Goal: Transaction & Acquisition: Purchase product/service

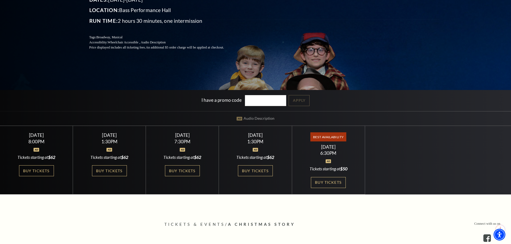
scroll to position [107, 0]
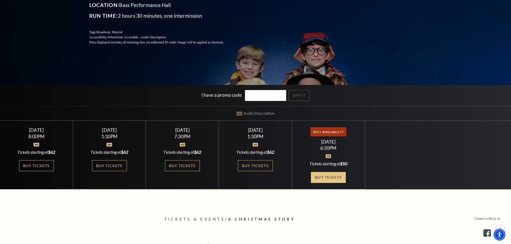
click at [336, 178] on link "Buy Tickets" at bounding box center [328, 177] width 35 height 11
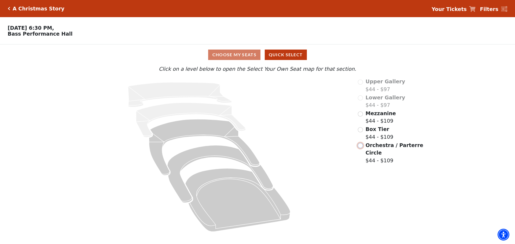
click at [361, 148] on input "Orchestra / Parterre Circle$44 - $109\a" at bounding box center [360, 145] width 5 height 5
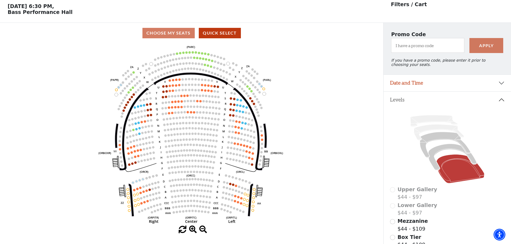
scroll to position [25, 0]
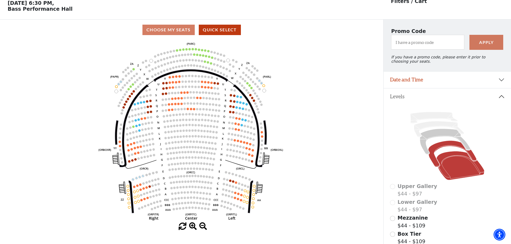
click at [446, 149] on icon at bounding box center [452, 154] width 48 height 26
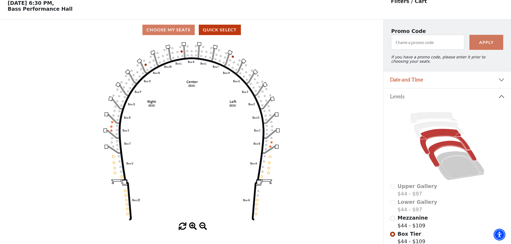
click at [443, 136] on icon at bounding box center [445, 142] width 50 height 26
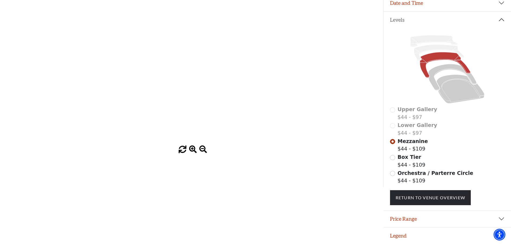
scroll to position [0, 0]
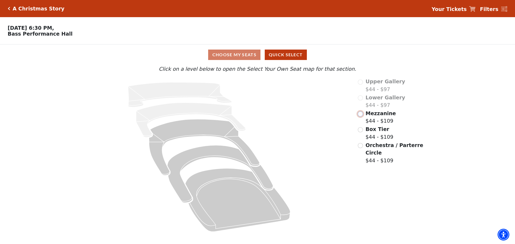
click at [361, 116] on input "Mezzanine$44 - $109\a" at bounding box center [360, 114] width 5 height 5
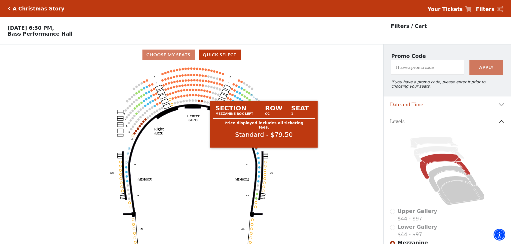
click at [256, 150] on circle at bounding box center [256, 149] width 2 height 2
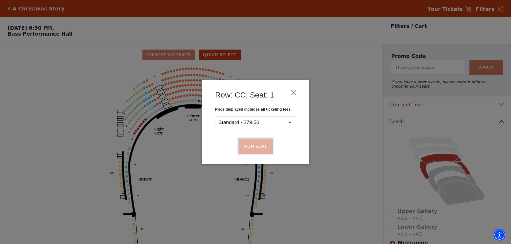
click at [260, 145] on button "Add Seat" at bounding box center [255, 146] width 34 height 15
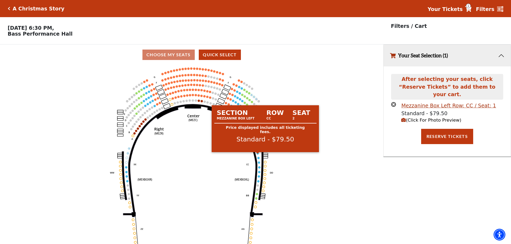
click at [258, 155] on circle at bounding box center [258, 153] width 2 height 2
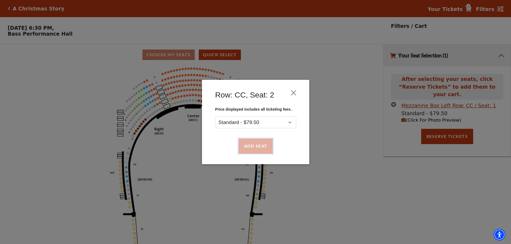
click at [264, 151] on button "Add Seat" at bounding box center [255, 146] width 34 height 15
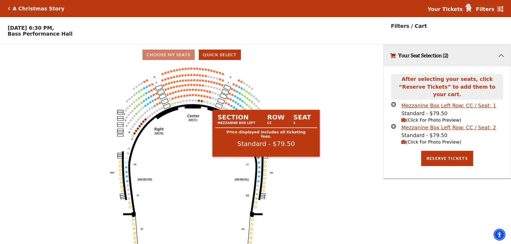
click at [260, 159] on circle at bounding box center [259, 158] width 2 height 2
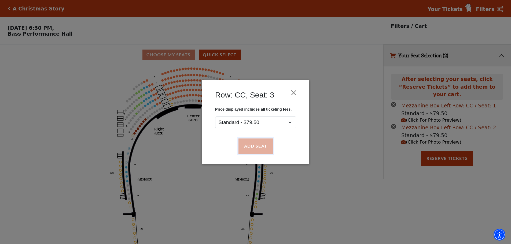
click at [267, 148] on button "Add Seat" at bounding box center [255, 146] width 34 height 15
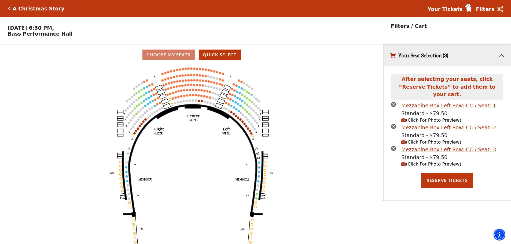
click at [259, 164] on circle at bounding box center [259, 163] width 2 height 2
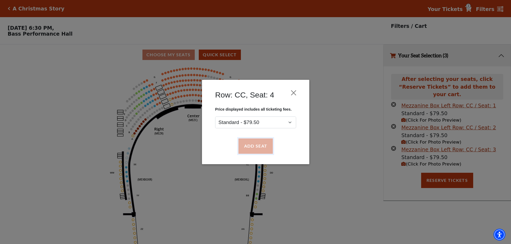
click at [261, 149] on button "Add Seat" at bounding box center [255, 146] width 34 height 15
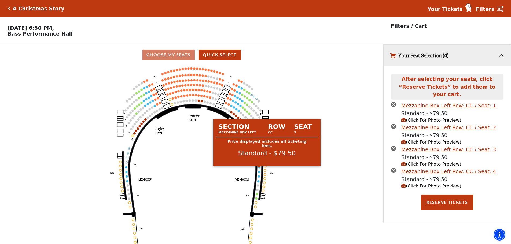
click at [260, 169] on circle at bounding box center [259, 167] width 2 height 2
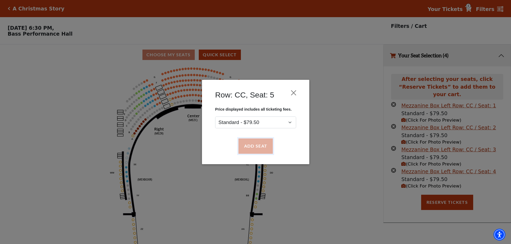
click at [259, 146] on button "Add Seat" at bounding box center [255, 146] width 34 height 15
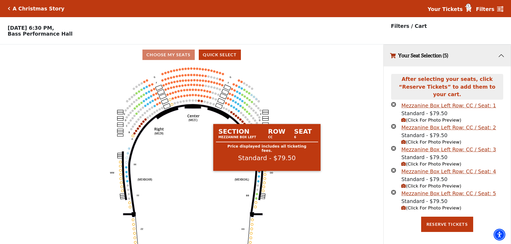
click at [259, 173] on circle at bounding box center [259, 172] width 2 height 2
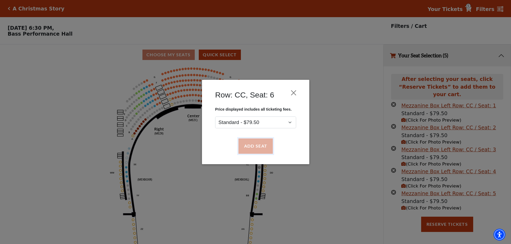
click at [257, 147] on button "Add Seat" at bounding box center [255, 146] width 34 height 15
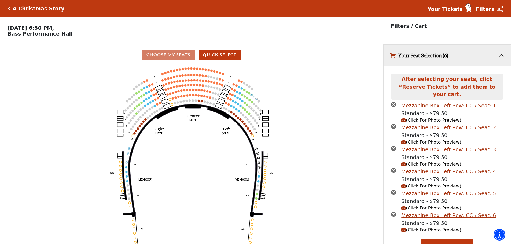
scroll to position [4, 0]
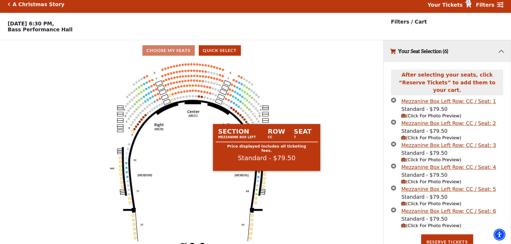
click at [258, 173] on circle at bounding box center [259, 172] width 2 height 2
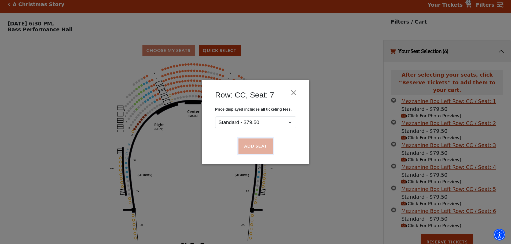
click at [253, 149] on button "Add Seat" at bounding box center [255, 146] width 34 height 15
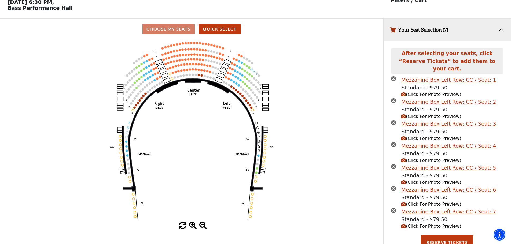
scroll to position [26, 0]
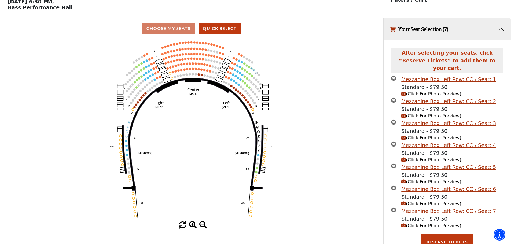
click at [258, 156] on circle at bounding box center [258, 155] width 2 height 2
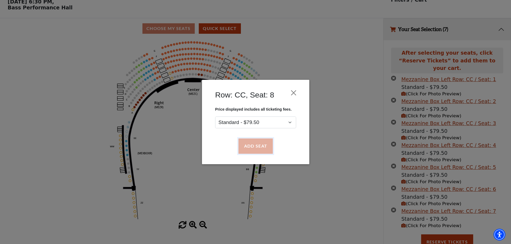
click at [262, 143] on button "Add Seat" at bounding box center [255, 146] width 34 height 15
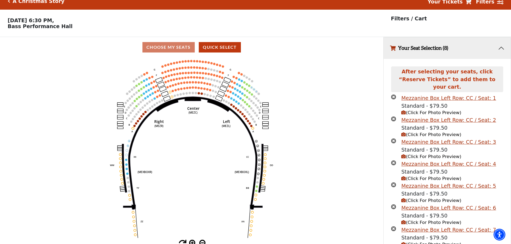
scroll to position [61, 0]
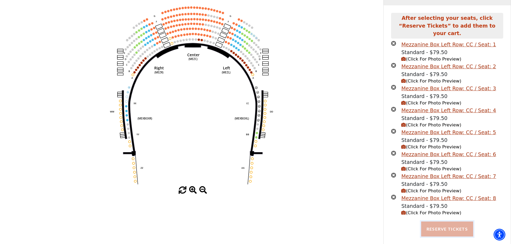
click at [453, 224] on button "Reserve Tickets" at bounding box center [447, 229] width 52 height 15
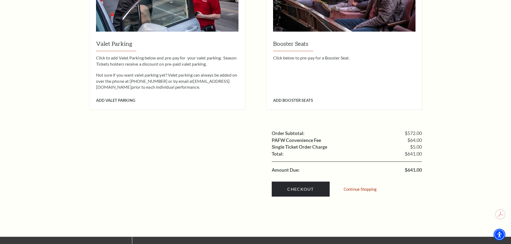
scroll to position [644, 0]
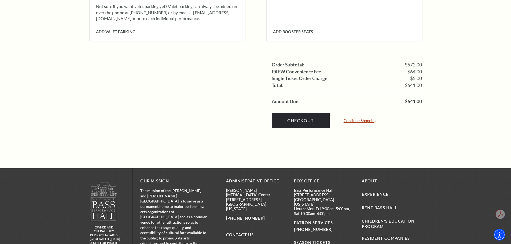
click at [348, 119] on link "Continue Shopping" at bounding box center [360, 121] width 33 height 4
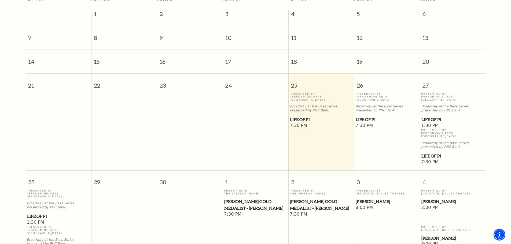
scroll to position [48, 0]
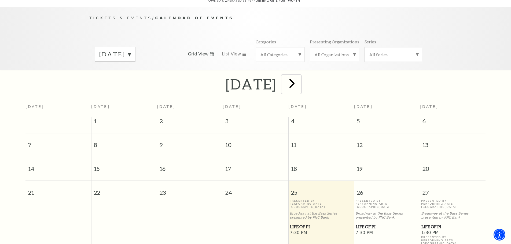
click at [300, 76] on span "next" at bounding box center [291, 83] width 15 height 15
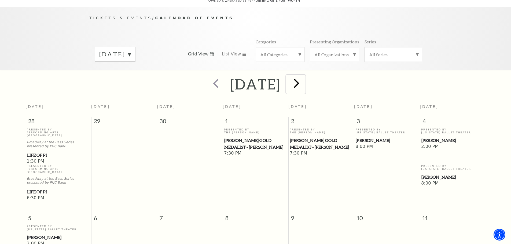
click at [304, 78] on span "next" at bounding box center [296, 83] width 15 height 15
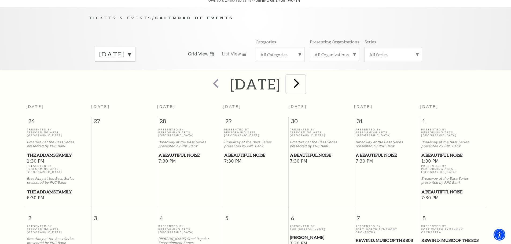
click at [304, 76] on span "next" at bounding box center [296, 83] width 15 height 15
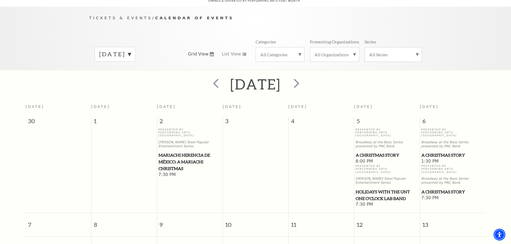
scroll to position [101, 0]
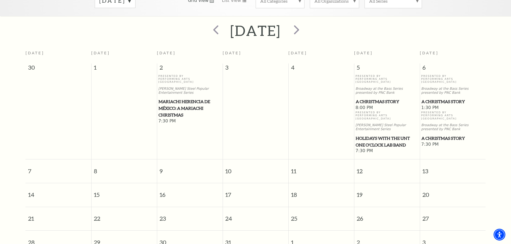
click at [32, 160] on span "7" at bounding box center [58, 169] width 66 height 19
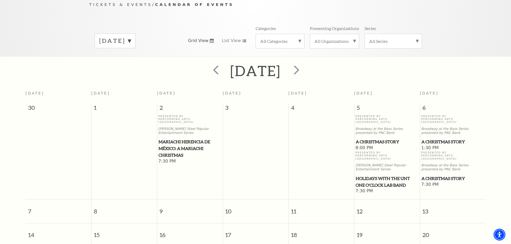
scroll to position [48, 0]
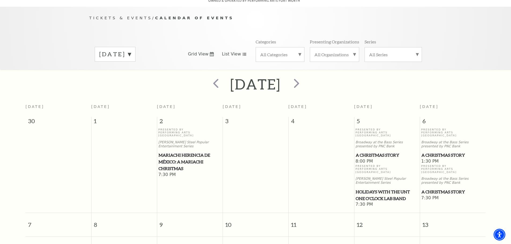
click at [242, 53] on icon at bounding box center [244, 54] width 4 height 3
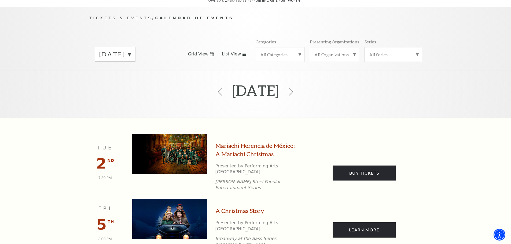
scroll to position [0, 0]
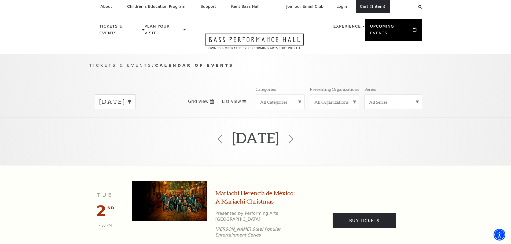
click at [382, 8] on link "Cart (1 item)" at bounding box center [373, 6] width 34 height 13
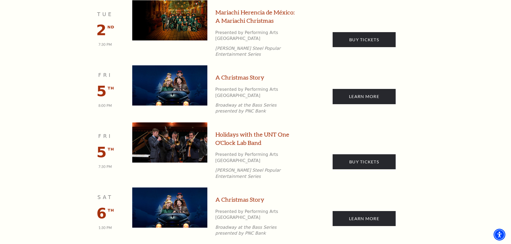
scroll to position [322, 0]
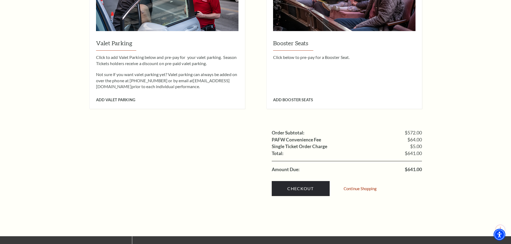
scroll to position [590, 0]
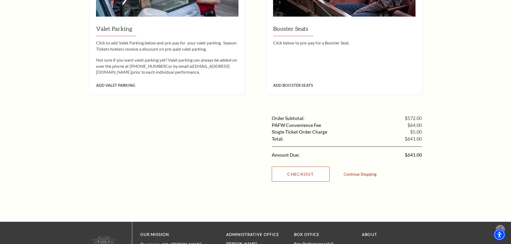
click at [316, 167] on link "Checkout" at bounding box center [301, 174] width 58 height 15
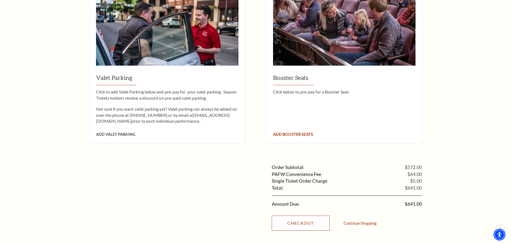
scroll to position [644, 0]
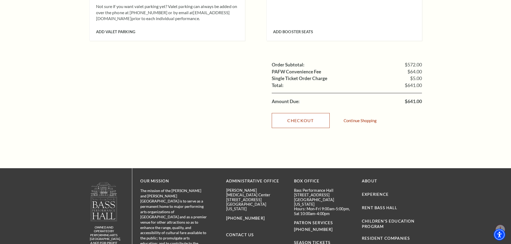
click at [318, 113] on link "Checkout" at bounding box center [301, 120] width 58 height 15
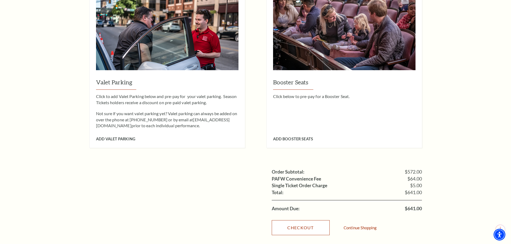
scroll to position [483, 0]
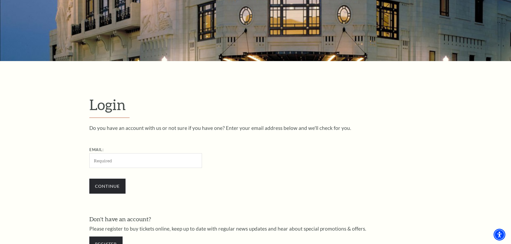
scroll to position [161, 0]
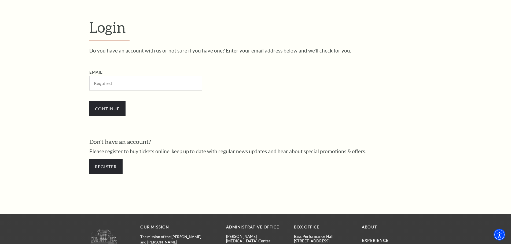
click at [120, 85] on input "Email:" at bounding box center [145, 83] width 113 height 15
type input "[EMAIL_ADDRESS][DOMAIN_NAME]"
click at [114, 109] on input "Continue" at bounding box center [107, 108] width 36 height 15
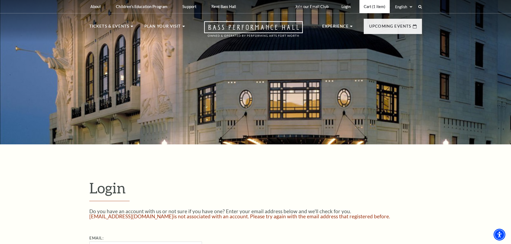
click at [366, 9] on link "Cart (1 item)" at bounding box center [375, 6] width 30 height 13
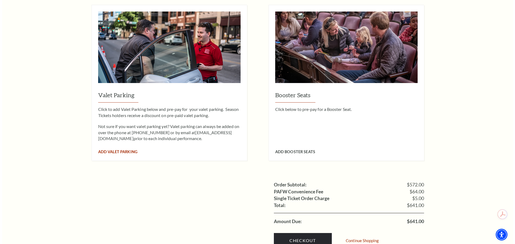
scroll to position [537, 0]
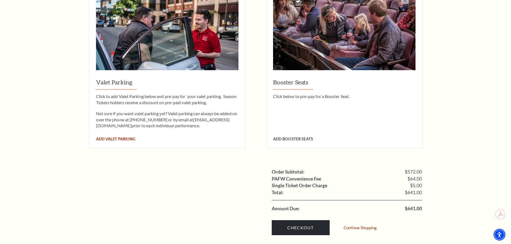
click at [125, 137] on span "Add Valet Parking" at bounding box center [115, 139] width 39 height 5
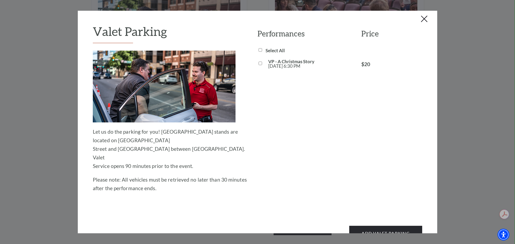
click at [259, 63] on input "VP - A Christmas Story Sun, Dec 07 6:30 PM" at bounding box center [260, 63] width 3 height 3
checkbox input "true"
click at [384, 226] on button "Add Valet Parking" at bounding box center [385, 233] width 73 height 15
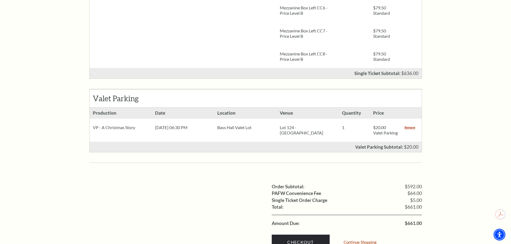
scroll to position [418, 0]
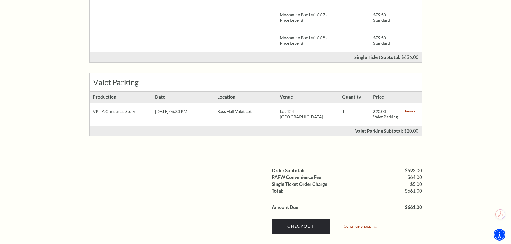
click at [356, 225] on link "Continue Shopping" at bounding box center [360, 227] width 33 height 4
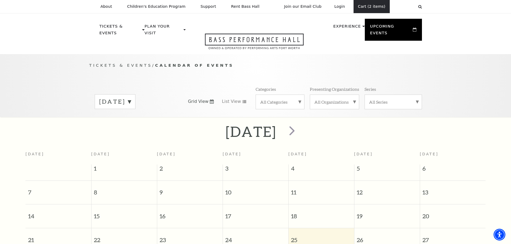
click at [370, 6] on link "Cart (2 items)" at bounding box center [372, 6] width 36 height 13
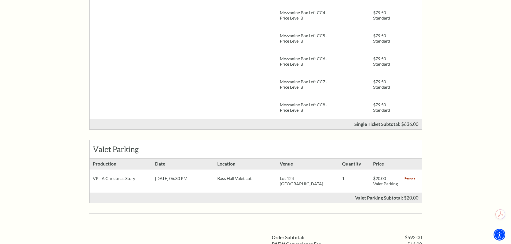
scroll to position [429, 0]
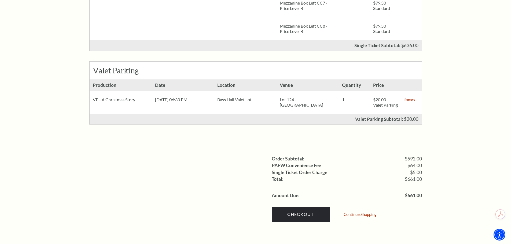
click at [345, 97] on p "1" at bounding box center [354, 99] width 25 height 5
click at [294, 211] on link "Checkout" at bounding box center [301, 214] width 58 height 15
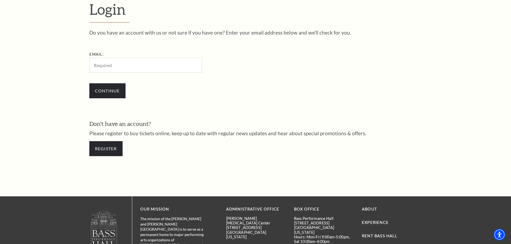
scroll to position [180, 0]
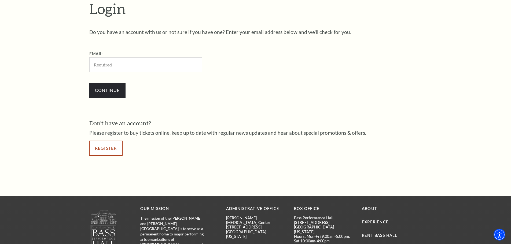
click at [109, 144] on link "Register" at bounding box center [105, 148] width 33 height 15
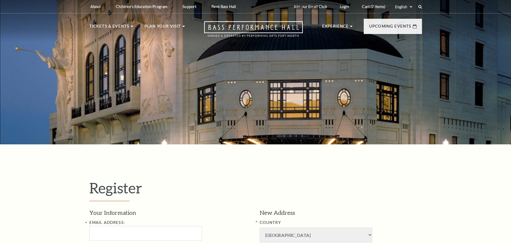
select select "1"
select select "[GEOGRAPHIC_DATA]"
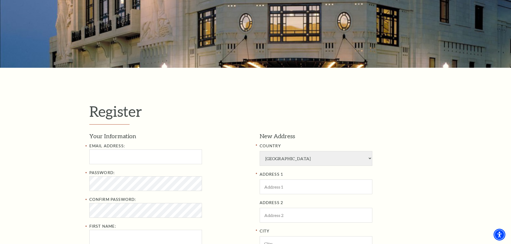
scroll to position [107, 0]
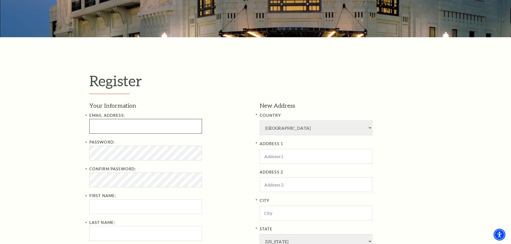
click at [141, 124] on input "Email Address:" at bounding box center [145, 126] width 113 height 15
type input "[EMAIL_ADDRESS][DOMAIN_NAME]"
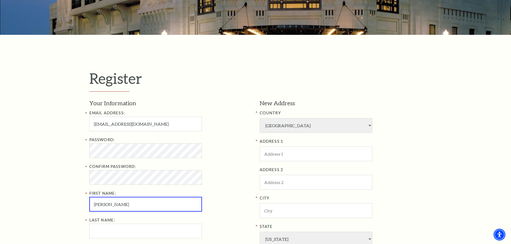
type input "[PERSON_NAME]"
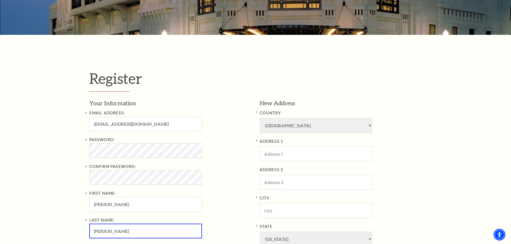
type input "[PERSON_NAME]"
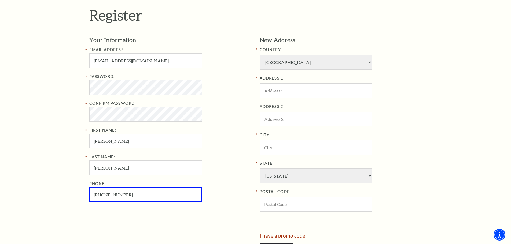
scroll to position [136, 0]
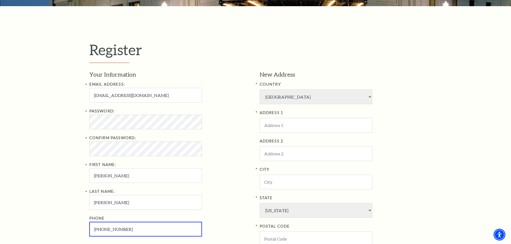
type input "214-507-3345"
click at [301, 129] on input "ADDRESS 1" at bounding box center [316, 125] width 113 height 15
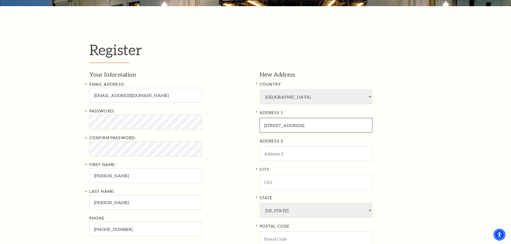
type input "510 N Main St"
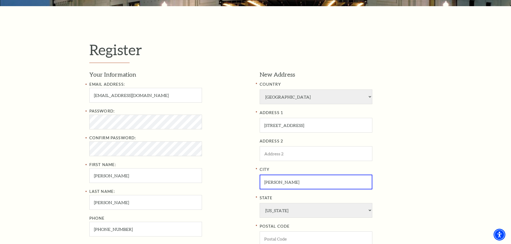
type input "Crandall"
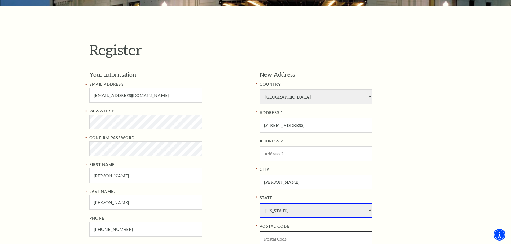
scroll to position [138, 0]
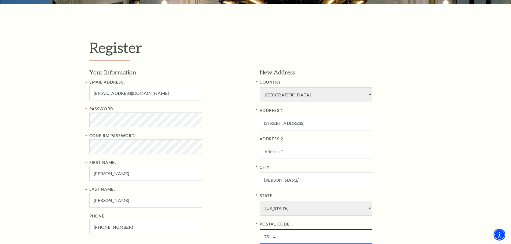
type input "75114"
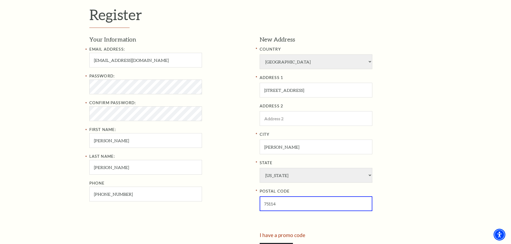
scroll to position [192, 0]
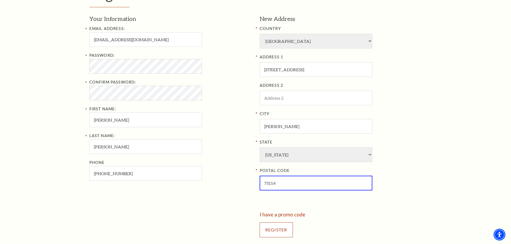
click at [276, 231] on input "Register" at bounding box center [276, 230] width 33 height 15
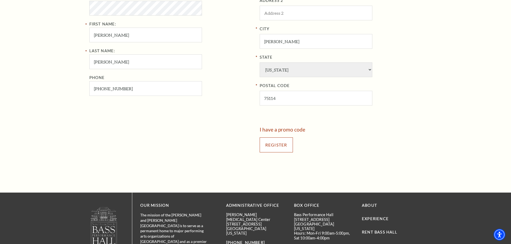
scroll to position [299, 0]
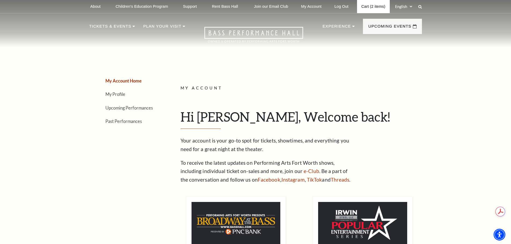
click at [374, 8] on link "Cart (2 items)" at bounding box center [373, 6] width 32 height 13
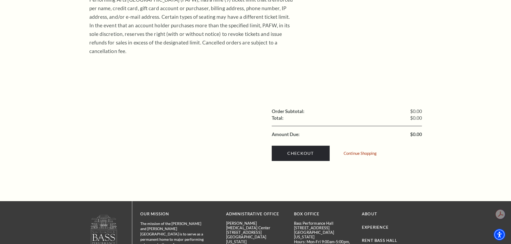
scroll to position [223, 0]
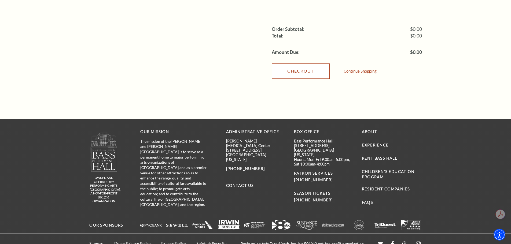
click at [317, 64] on link "Checkout" at bounding box center [301, 71] width 58 height 15
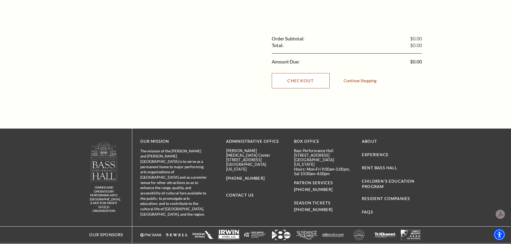
scroll to position [215, 0]
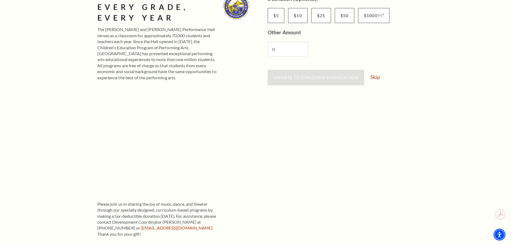
scroll to position [107, 0]
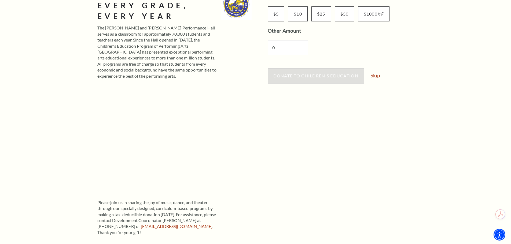
click at [377, 73] on link "Skip" at bounding box center [375, 75] width 9 height 5
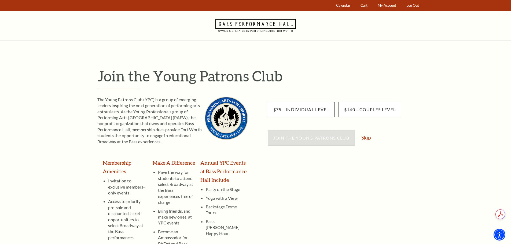
click at [366, 138] on link "Skip" at bounding box center [366, 137] width 9 height 5
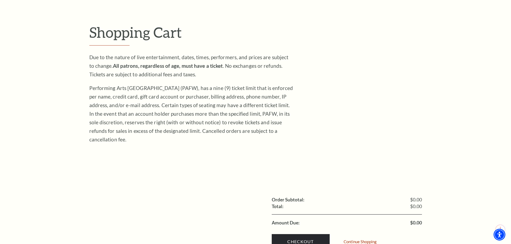
scroll to position [107, 0]
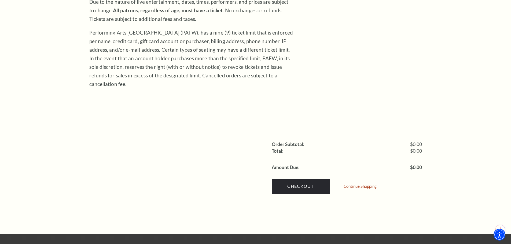
click at [351, 181] on div "Continue Shopping" at bounding box center [361, 187] width 35 height 13
click at [351, 185] on link "Continue Shopping" at bounding box center [360, 187] width 33 height 4
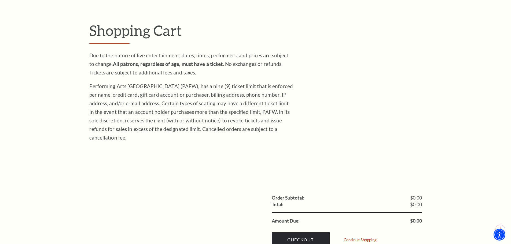
scroll to position [0, 0]
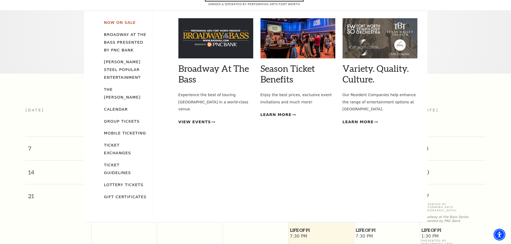
scroll to position [48, 0]
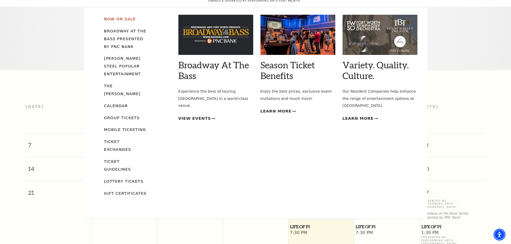
click at [124, 17] on link "Now On Sale" at bounding box center [120, 19] width 32 height 5
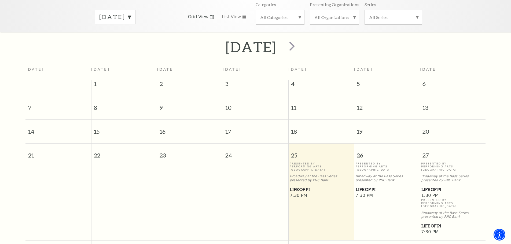
scroll to position [0, 0]
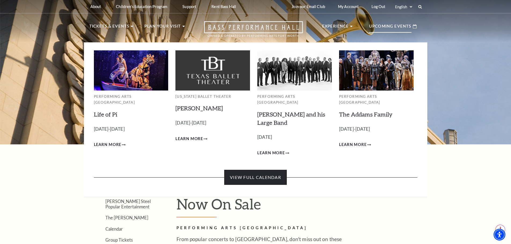
click at [261, 170] on link "View Full Calendar" at bounding box center [255, 177] width 63 height 15
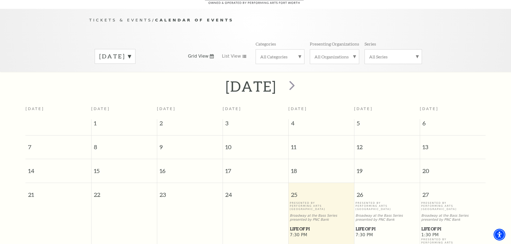
scroll to position [48, 0]
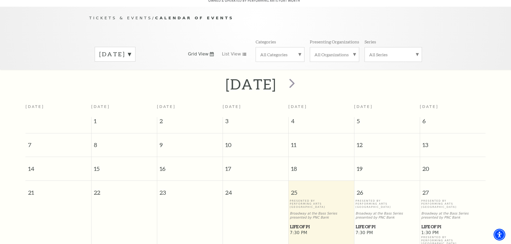
click at [131, 50] on label "[DATE]" at bounding box center [115, 54] width 32 height 8
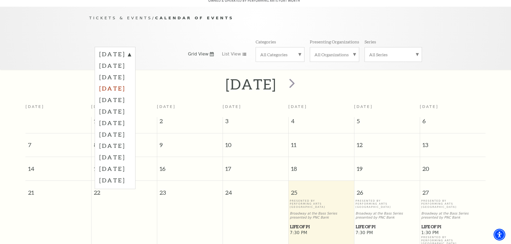
click at [127, 83] on label "[DATE]" at bounding box center [115, 89] width 32 height 12
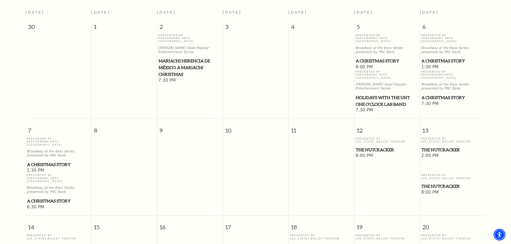
scroll to position [155, 0]
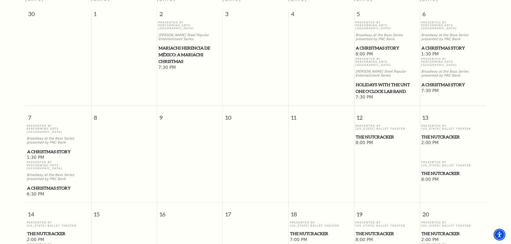
click at [49, 185] on span "A Christmas Story" at bounding box center [58, 188] width 63 height 7
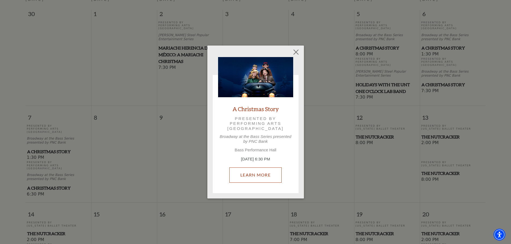
click at [262, 174] on link "Learn More" at bounding box center [255, 175] width 52 height 15
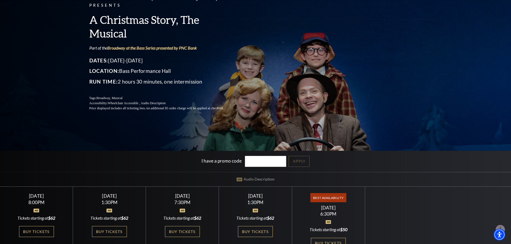
scroll to position [54, 0]
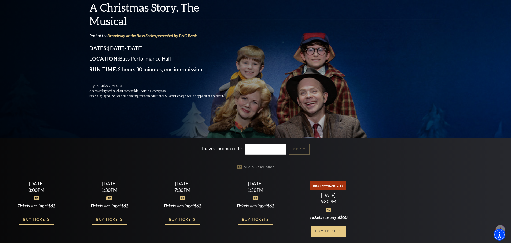
click at [331, 231] on link "Buy Tickets" at bounding box center [328, 231] width 35 height 11
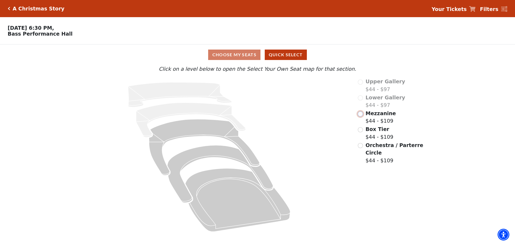
click at [362, 117] on input "Mezzanine$44 - $109\a" at bounding box center [360, 114] width 5 height 5
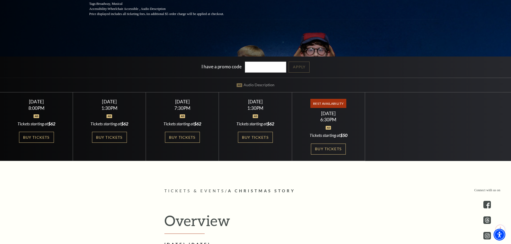
scroll to position [161, 0]
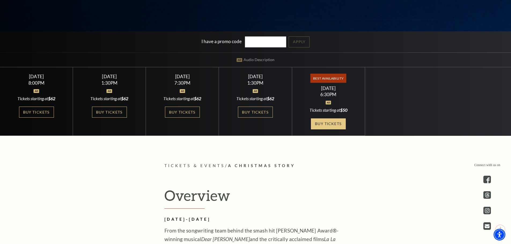
click at [320, 125] on link "Buy Tickets" at bounding box center [328, 124] width 35 height 11
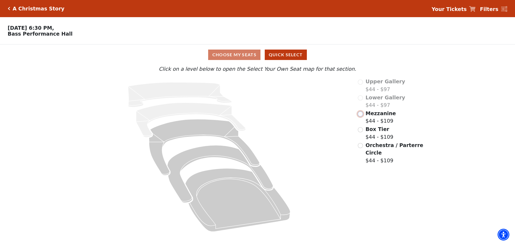
click at [361, 116] on input "Mezzanine$44 - $109\a" at bounding box center [360, 114] width 5 height 5
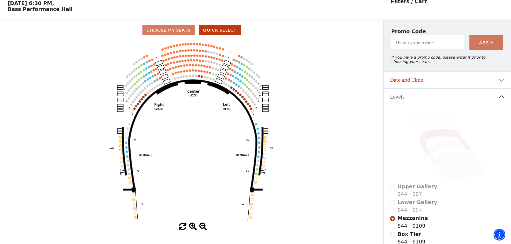
scroll to position [25, 0]
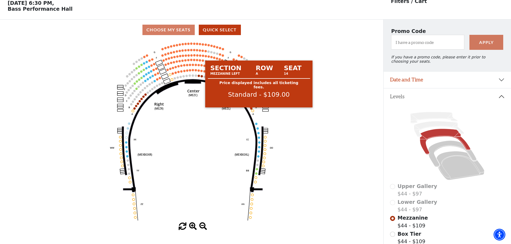
click at [251, 110] on circle at bounding box center [251, 109] width 2 height 2
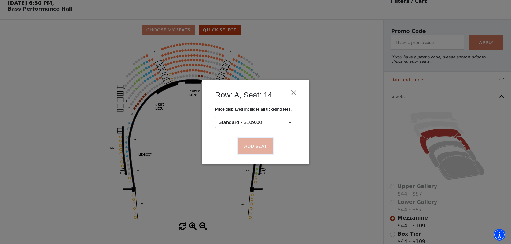
click at [255, 150] on button "Add Seat" at bounding box center [255, 146] width 34 height 15
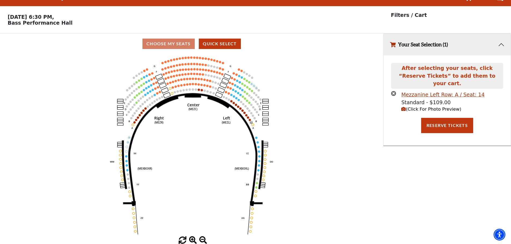
scroll to position [0, 0]
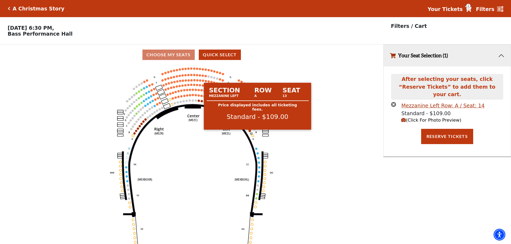
click at [250, 132] on circle at bounding box center [250, 131] width 2 height 2
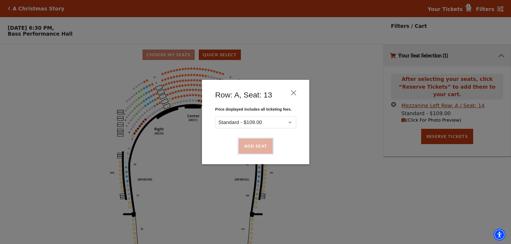
click at [251, 148] on button "Add Seat" at bounding box center [255, 146] width 34 height 15
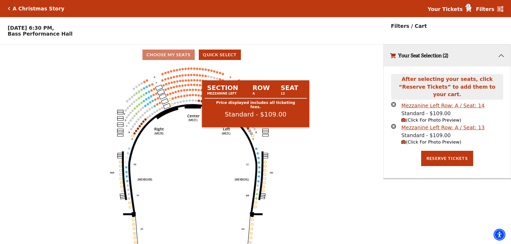
click at [249, 130] on circle at bounding box center [248, 128] width 2 height 2
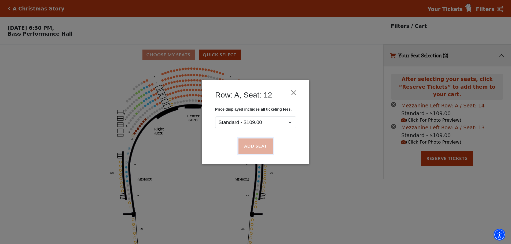
click at [252, 145] on button "Add Seat" at bounding box center [255, 146] width 34 height 15
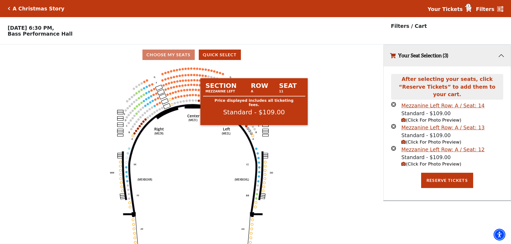
click at [246, 127] on circle at bounding box center [246, 126] width 2 height 2
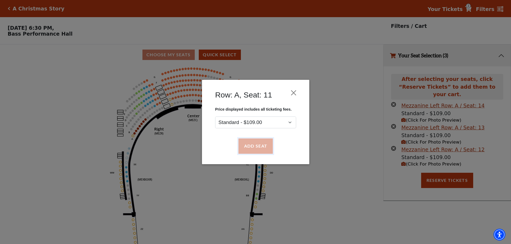
click at [256, 145] on button "Add Seat" at bounding box center [255, 146] width 34 height 15
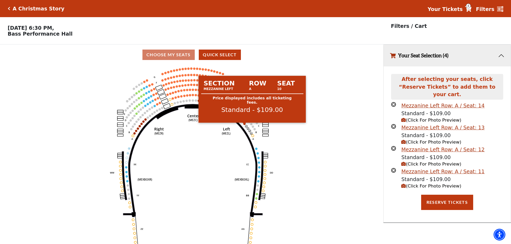
click at [244, 125] on circle at bounding box center [245, 124] width 2 height 2
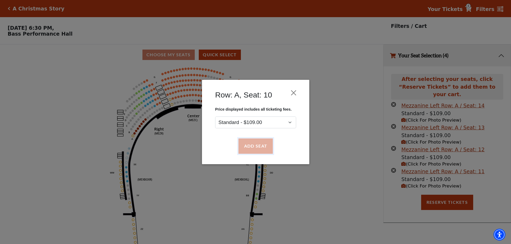
click at [265, 149] on button "Add Seat" at bounding box center [255, 146] width 34 height 15
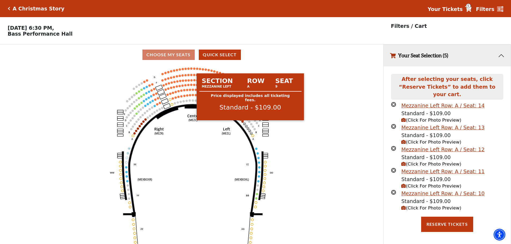
click at [242, 123] on circle at bounding box center [243, 122] width 2 height 2
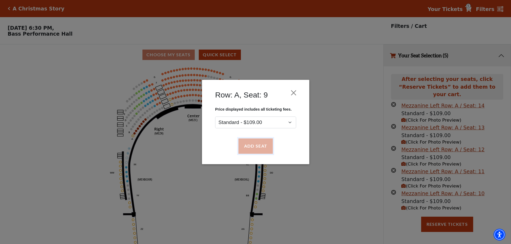
click at [252, 144] on button "Add Seat" at bounding box center [255, 146] width 34 height 15
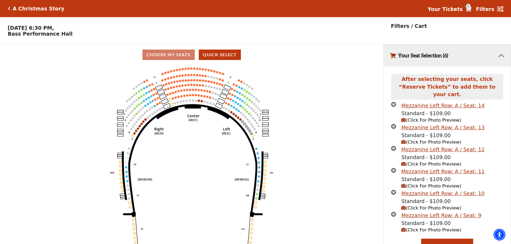
scroll to position [4, 0]
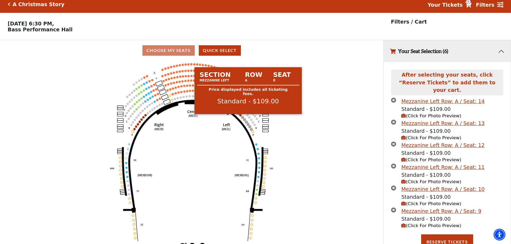
click at [240, 116] on circle at bounding box center [240, 115] width 2 height 2
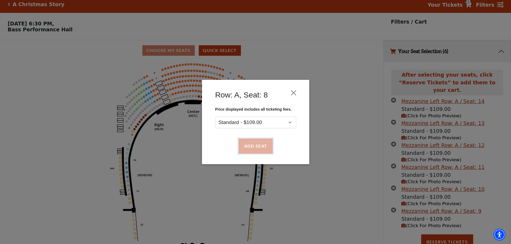
click at [249, 145] on button "Add Seat" at bounding box center [255, 146] width 34 height 15
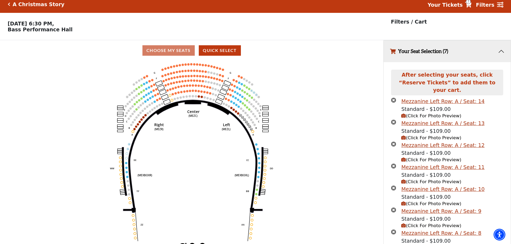
scroll to position [26, 0]
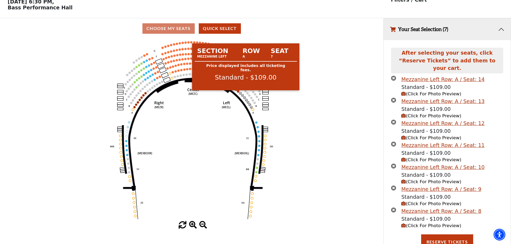
click at [238, 93] on circle at bounding box center [238, 91] width 2 height 2
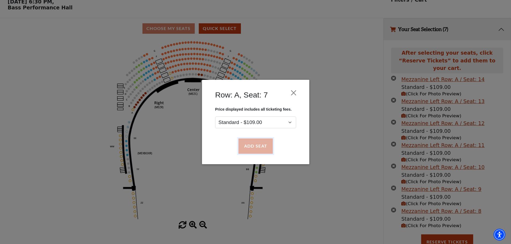
click at [253, 147] on button "Add Seat" at bounding box center [255, 146] width 34 height 15
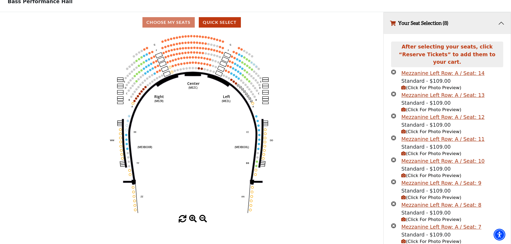
scroll to position [48, 0]
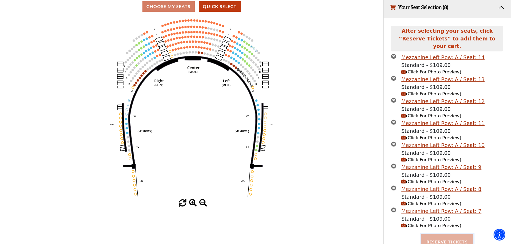
click at [440, 235] on button "Reserve Tickets" at bounding box center [447, 242] width 52 height 15
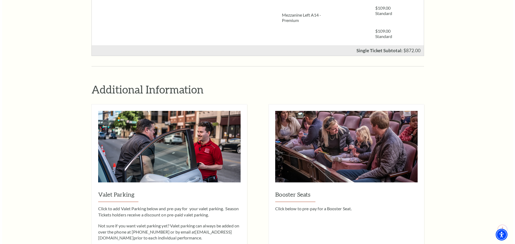
scroll to position [483, 0]
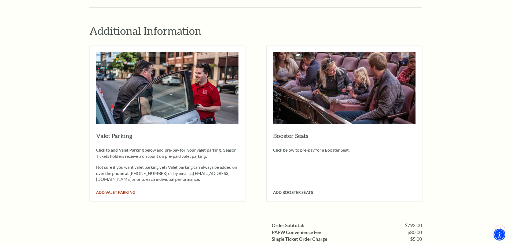
click at [115, 191] on span "Add Valet Parking" at bounding box center [115, 193] width 39 height 5
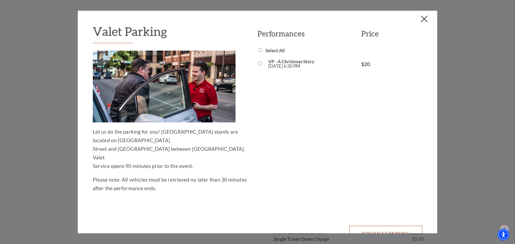
click at [397, 226] on button "Add Valet Parking" at bounding box center [385, 233] width 73 height 15
click at [259, 63] on input "VP - A Christmas Story [DATE] 6:30 PM" at bounding box center [260, 63] width 3 height 3
checkbox input "true"
click at [381, 221] on div "Add Valet Parking" at bounding box center [258, 231] width 330 height 20
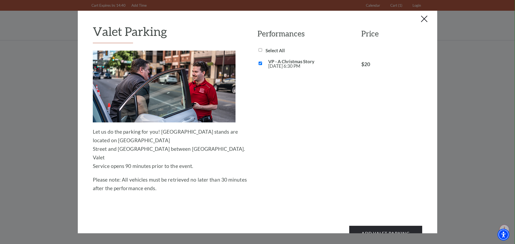
click at [388, 221] on div "Add Valet Parking" at bounding box center [258, 231] width 330 height 20
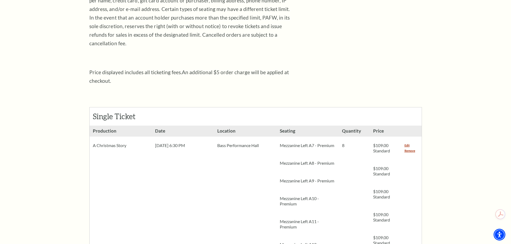
scroll to position [107, 0]
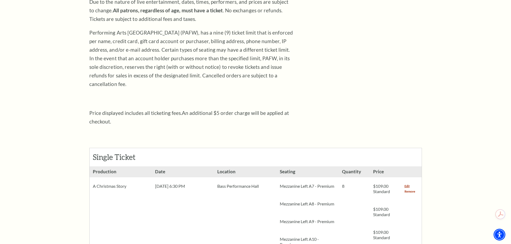
click at [407, 189] on link "Remove" at bounding box center [410, 191] width 11 height 5
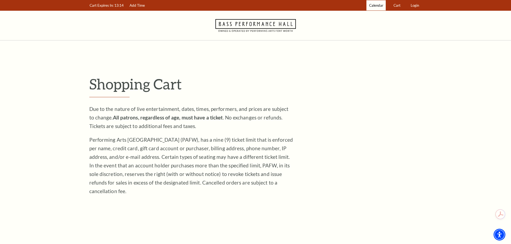
click at [381, 7] on span "Calendar" at bounding box center [376, 5] width 14 height 4
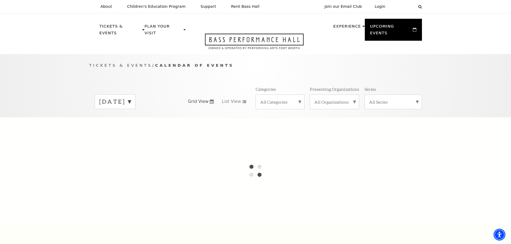
click at [131, 98] on label "[DATE]" at bounding box center [115, 102] width 32 height 8
click at [128, 67] on div "Tickets & Events / Calendar of Events September 2025 October 2025 November 2025…" at bounding box center [256, 89] width 344 height 55
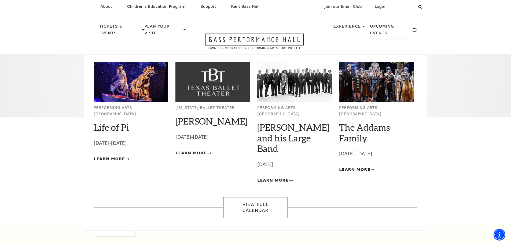
click at [400, 27] on p "Upcoming Events" at bounding box center [391, 31] width 42 height 16
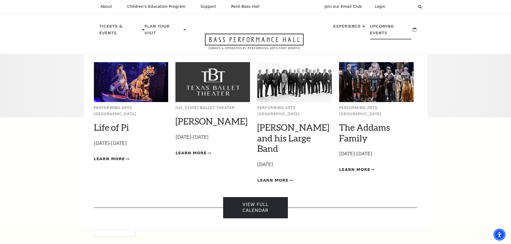
click at [259, 198] on link "View Full Calendar" at bounding box center [255, 208] width 65 height 21
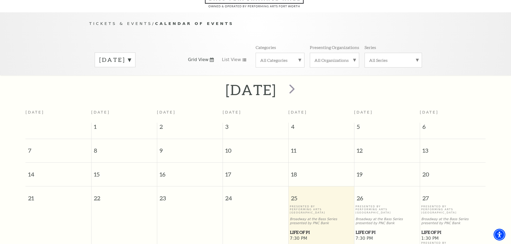
scroll to position [48, 0]
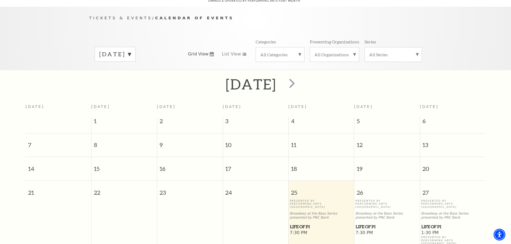
click at [131, 50] on label "[DATE]" at bounding box center [115, 54] width 32 height 8
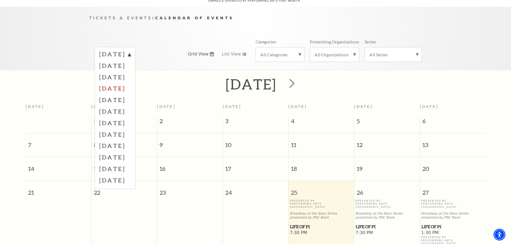
click at [131, 84] on label "[DATE]" at bounding box center [115, 89] width 32 height 12
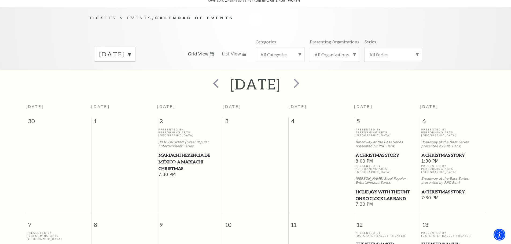
scroll to position [155, 0]
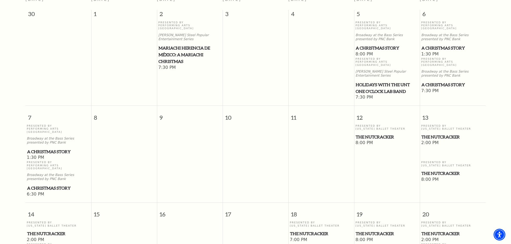
click at [47, 185] on span "A Christmas Story" at bounding box center [58, 188] width 63 height 7
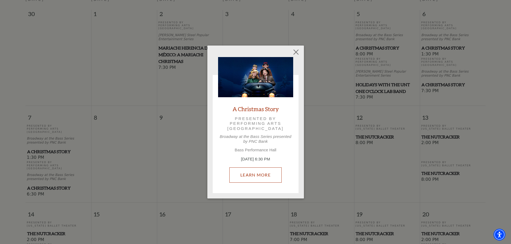
click at [255, 178] on link "Learn More" at bounding box center [255, 175] width 52 height 15
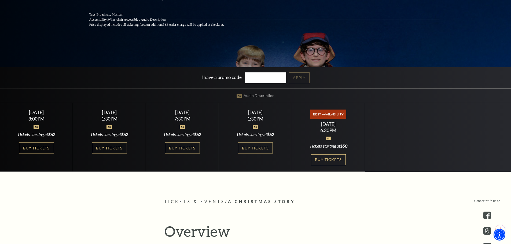
scroll to position [161, 0]
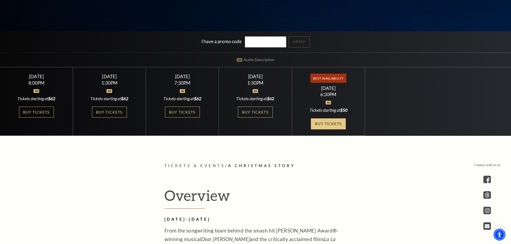
click at [319, 127] on link "Buy Tickets" at bounding box center [328, 124] width 35 height 11
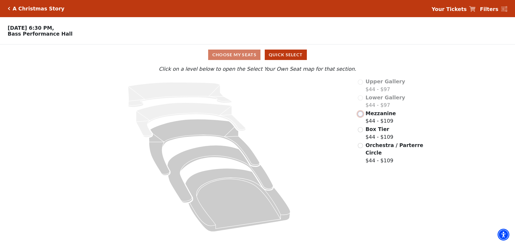
click at [361, 114] on input "Mezzanine$44 - $109\a" at bounding box center [360, 114] width 5 height 5
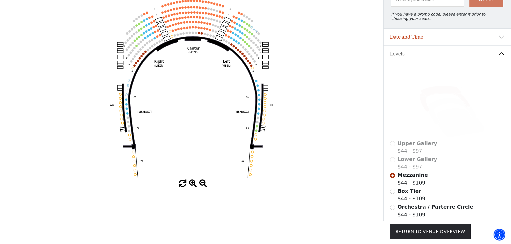
scroll to position [79, 0]
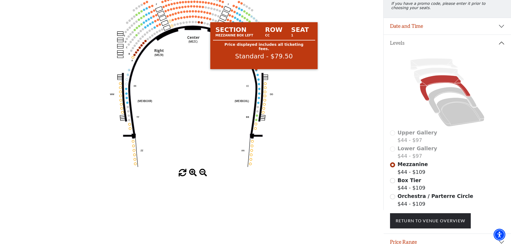
click at [256, 71] on circle at bounding box center [256, 70] width 2 height 2
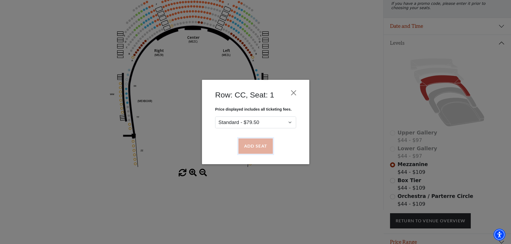
click at [256, 149] on button "Add Seat" at bounding box center [255, 146] width 34 height 15
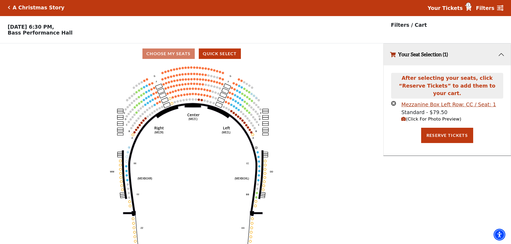
scroll to position [0, 0]
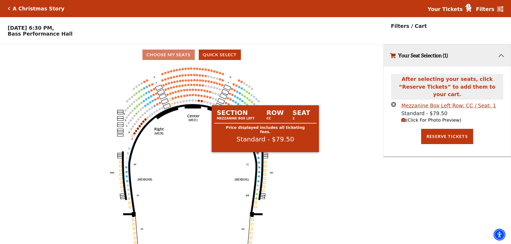
click at [258, 155] on circle at bounding box center [258, 153] width 2 height 2
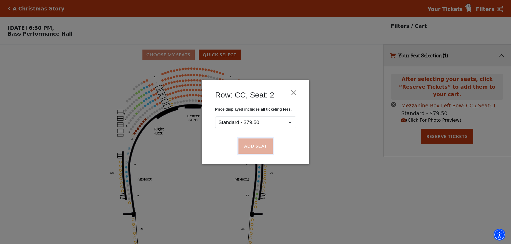
click at [259, 151] on button "Add Seat" at bounding box center [255, 146] width 34 height 15
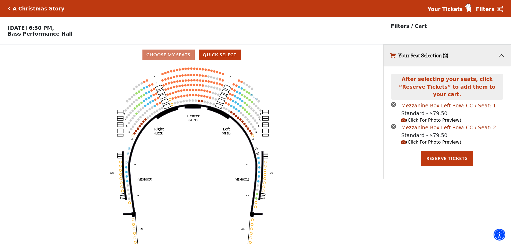
click at [258, 159] on circle at bounding box center [259, 158] width 2 height 2
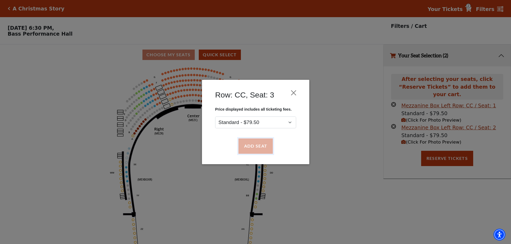
click at [258, 149] on button "Add Seat" at bounding box center [255, 146] width 34 height 15
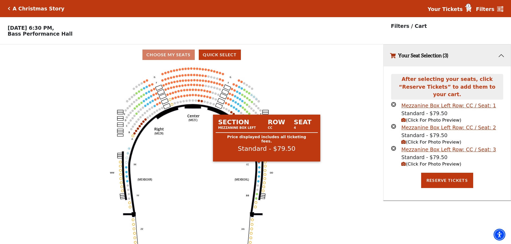
click at [259, 164] on circle at bounding box center [259, 163] width 2 height 2
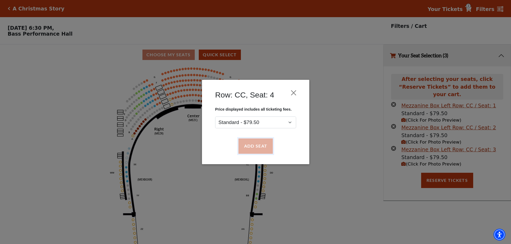
click at [258, 147] on button "Add Seat" at bounding box center [255, 146] width 34 height 15
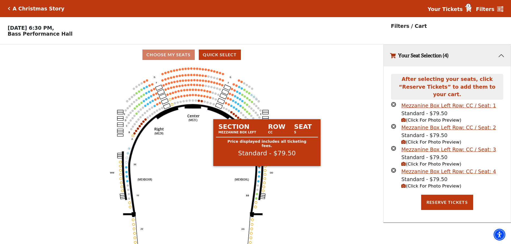
click at [260, 169] on circle at bounding box center [259, 167] width 2 height 2
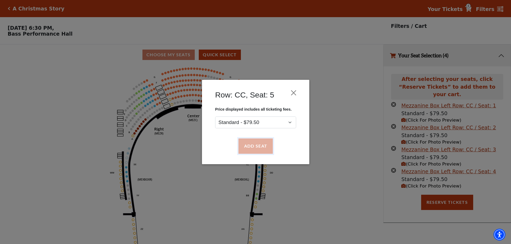
click at [257, 146] on button "Add Seat" at bounding box center [255, 146] width 34 height 15
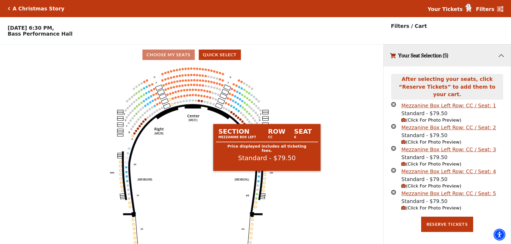
click at [260, 173] on circle at bounding box center [259, 172] width 2 height 2
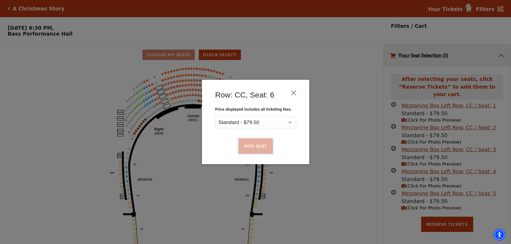
click at [259, 148] on button "Add Seat" at bounding box center [255, 146] width 34 height 15
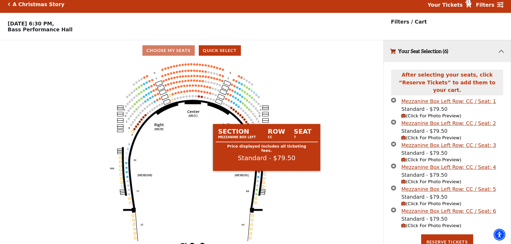
click at [259, 173] on circle at bounding box center [259, 172] width 2 height 2
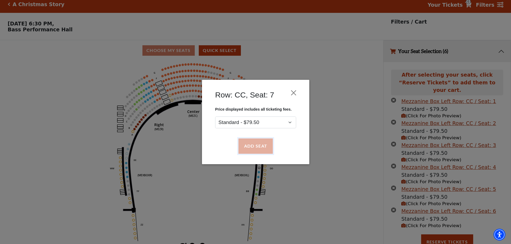
click at [260, 147] on button "Add Seat" at bounding box center [255, 146] width 34 height 15
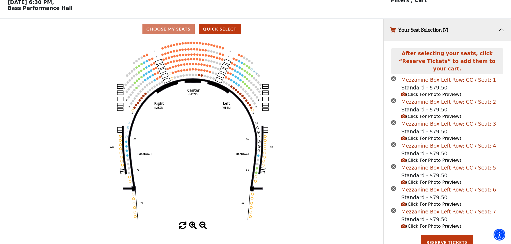
scroll to position [26, 0]
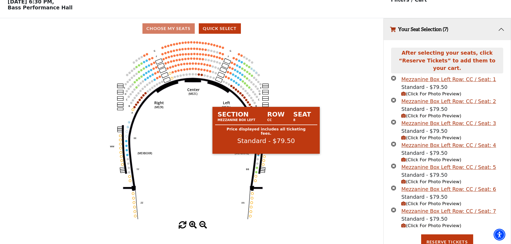
click at [259, 156] on circle at bounding box center [258, 155] width 2 height 2
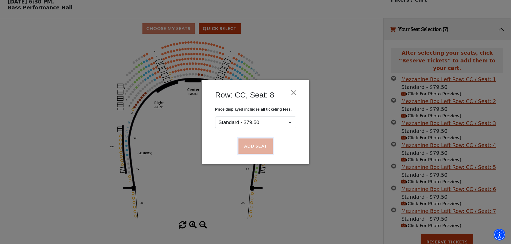
click at [264, 142] on button "Add Seat" at bounding box center [255, 146] width 34 height 15
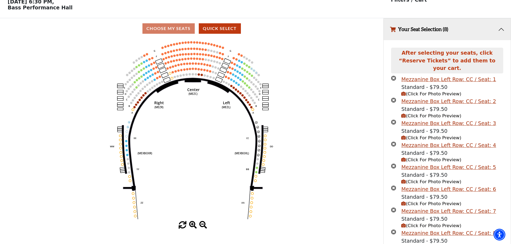
scroll to position [48, 0]
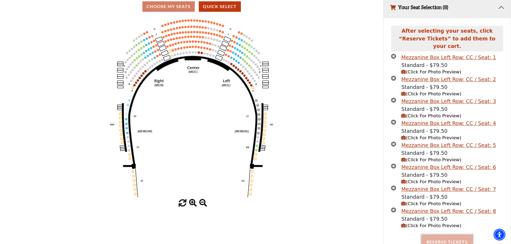
click at [440, 237] on button "Reserve Tickets" at bounding box center [447, 242] width 52 height 15
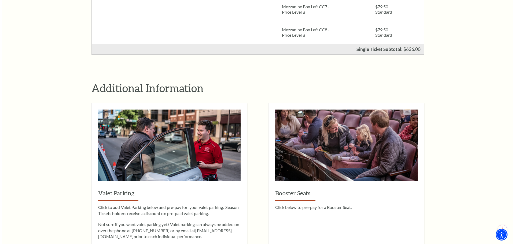
scroll to position [483, 0]
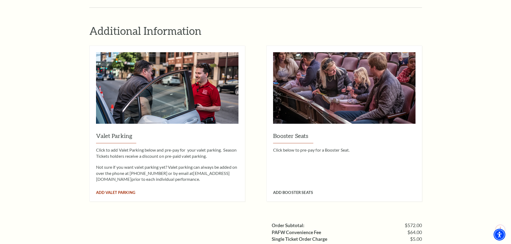
click at [122, 191] on span "Add Valet Parking" at bounding box center [115, 193] width 39 height 5
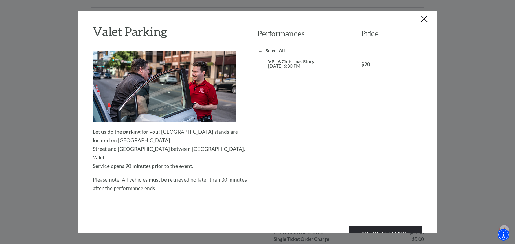
click at [259, 63] on input "VP - A Christmas Story [DATE] 6:30 PM" at bounding box center [260, 63] width 3 height 3
checkbox input "true"
click at [373, 226] on button "Add Valet Parking" at bounding box center [385, 233] width 73 height 15
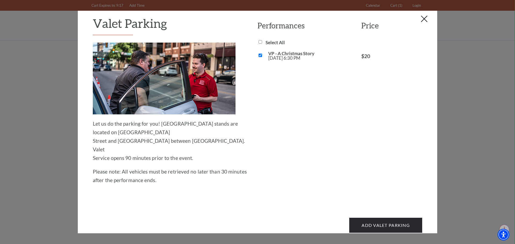
scroll to position [0, 0]
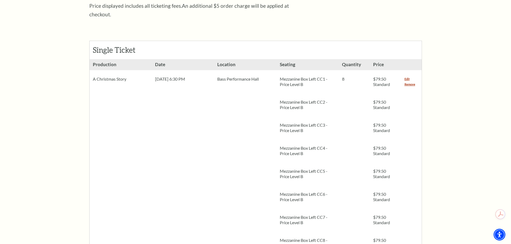
scroll to position [429, 0]
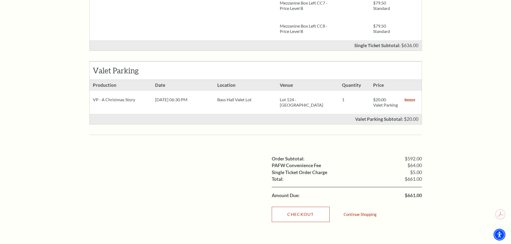
click at [309, 212] on link "Checkout" at bounding box center [301, 214] width 58 height 15
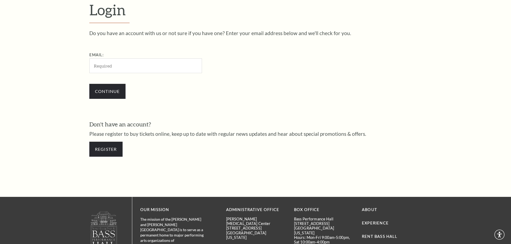
scroll to position [180, 0]
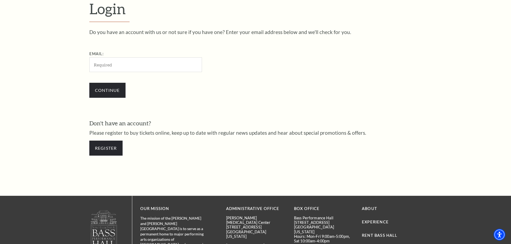
click at [115, 66] on input "Email:" at bounding box center [145, 64] width 113 height 15
type input "[EMAIL_ADDRESS][DOMAIN_NAME]"
click at [101, 85] on input "Continue" at bounding box center [107, 90] width 36 height 15
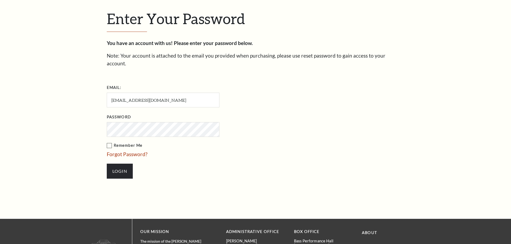
scroll to position [185, 0]
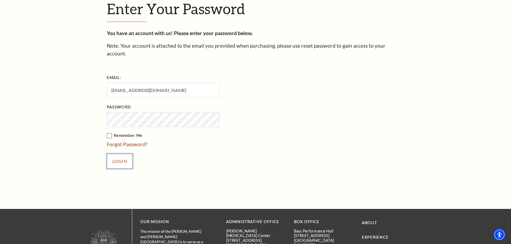
click at [112, 155] on input "Login" at bounding box center [120, 161] width 26 height 15
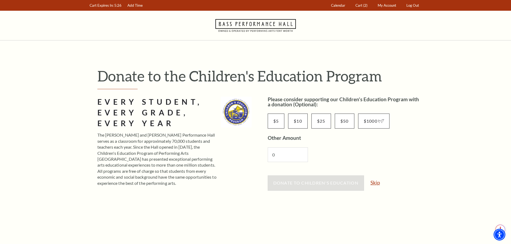
click at [379, 185] on link "Skip" at bounding box center [375, 182] width 9 height 5
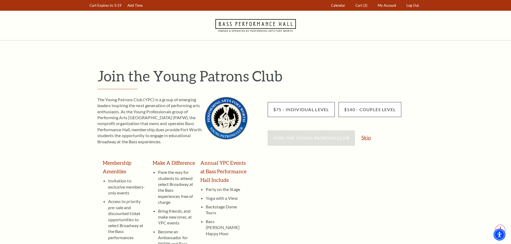
click at [368, 137] on link "Skip" at bounding box center [366, 137] width 9 height 5
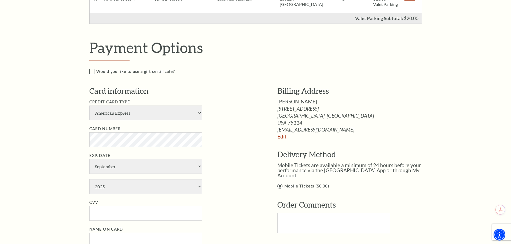
scroll to position [429, 0]
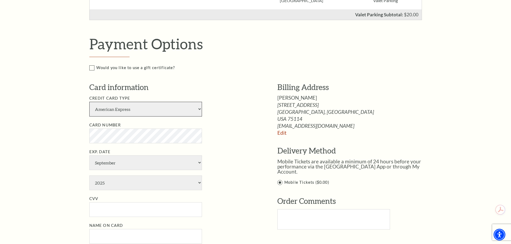
click at [177, 116] on select "American Express Visa Master Card Discover" at bounding box center [145, 109] width 113 height 15
select select "24"
click at [89, 107] on select "American Express Visa Master Card Discover" at bounding box center [145, 109] width 113 height 15
click at [130, 170] on select "January February March April May June July August September October November De…" at bounding box center [145, 163] width 113 height 15
select select "6"
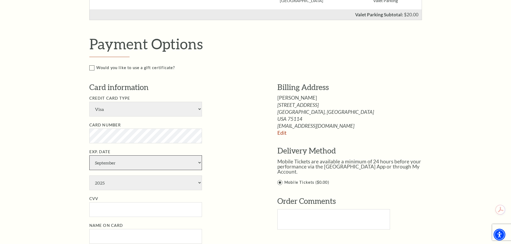
click at [89, 161] on select "January February March April May June July August September October November De…" at bounding box center [145, 163] width 113 height 15
click at [112, 188] on select "2025 2026 2027 2028 2029 2030 2031 2032 2033 2034" at bounding box center [145, 183] width 113 height 15
select select "2029"
click at [89, 181] on select "2025 2026 2027 2028 2029 2030 2031 2032 2033 2034" at bounding box center [145, 183] width 113 height 15
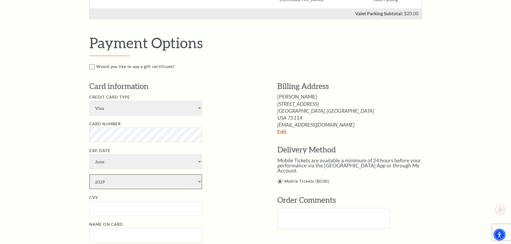
scroll to position [483, 0]
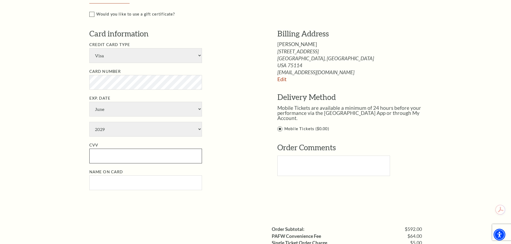
click at [138, 162] on input "CVV" at bounding box center [145, 156] width 113 height 15
type input "073"
click at [134, 191] on input "Name on Card" at bounding box center [145, 183] width 113 height 15
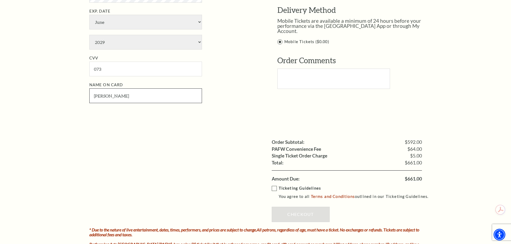
scroll to position [590, 0]
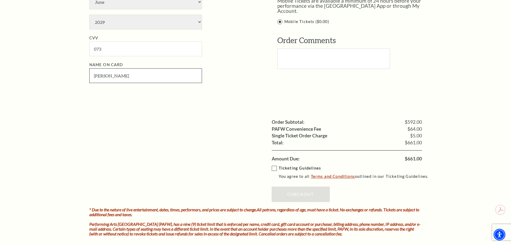
type input "Heather Harris"
click at [337, 179] on link "Terms and Conditions" at bounding box center [333, 176] width 44 height 5
click at [274, 176] on label "Ticketing Guidelines You agree to all Terms and Conditions outlined in our Tick…" at bounding box center [353, 172] width 162 height 15
click at [0, 0] on input "Ticketing Guidelines You agree to all Terms and Conditions outlined in our Tick…" at bounding box center [0, 0] width 0 height 0
click at [304, 200] on link "Checkout" at bounding box center [301, 194] width 58 height 15
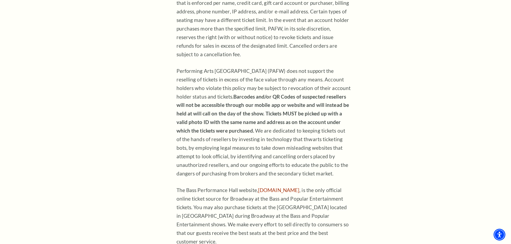
scroll to position [333, 0]
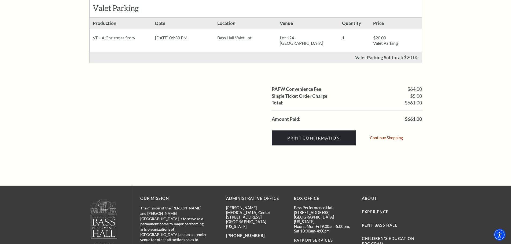
scroll to position [376, 0]
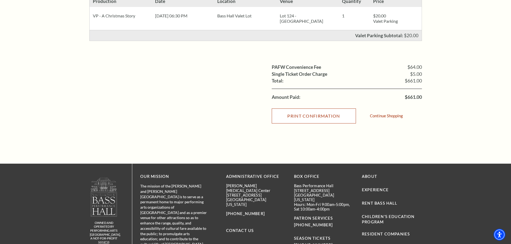
click at [311, 122] on input "Print Confirmation" at bounding box center [314, 116] width 84 height 15
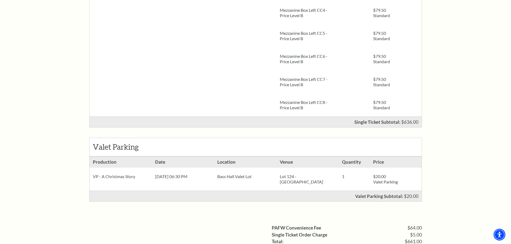
scroll to position [322, 0]
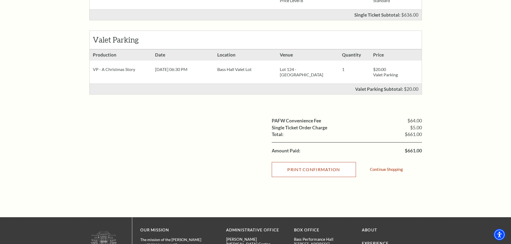
click at [333, 177] on input "Print Confirmation" at bounding box center [314, 169] width 84 height 15
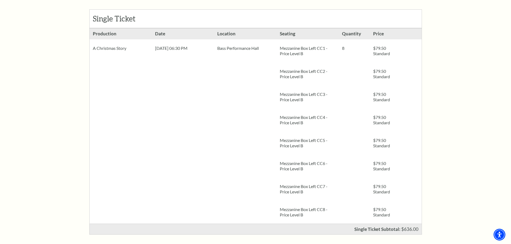
scroll to position [0, 0]
